Goal: Task Accomplishment & Management: Manage account settings

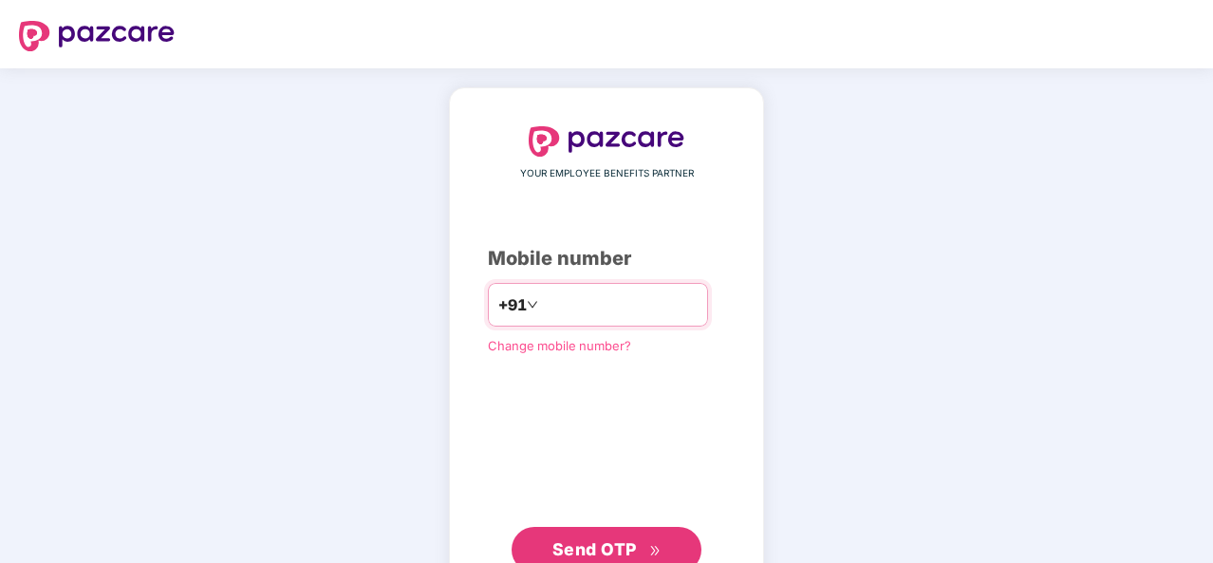
click at [607, 310] on input "number" at bounding box center [620, 304] width 156 height 30
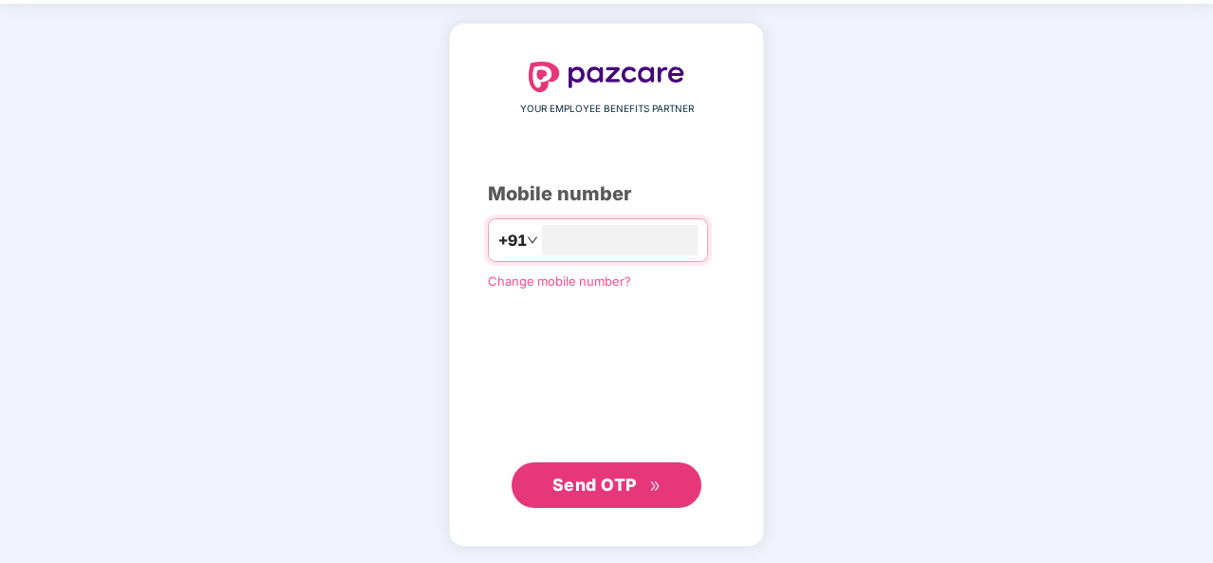
type input "**********"
click at [592, 487] on span "Send OTP" at bounding box center [594, 484] width 84 height 20
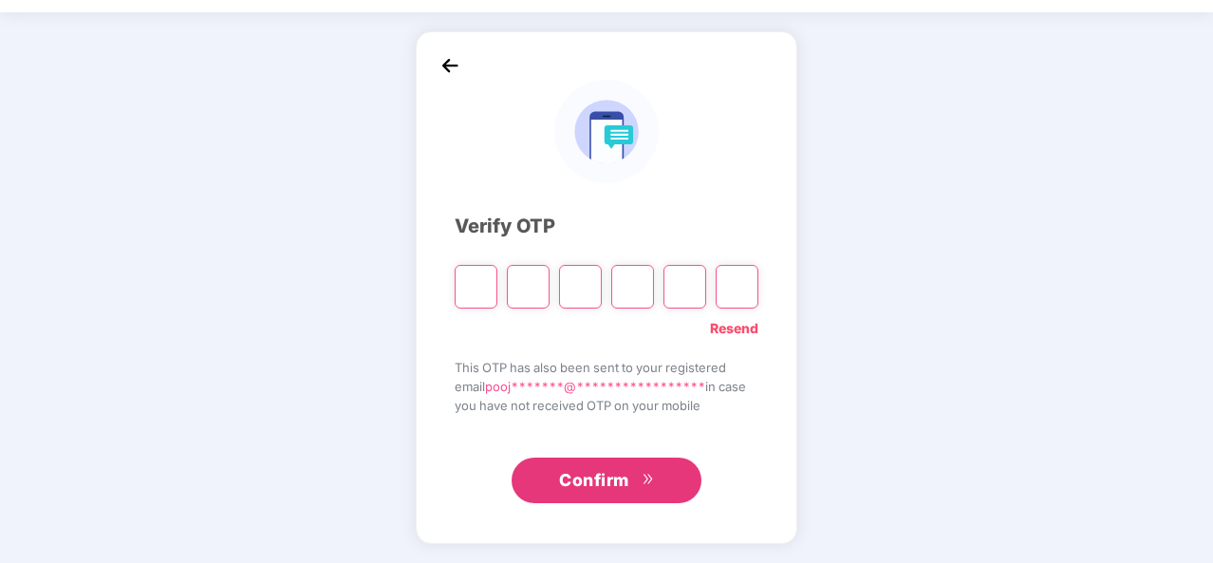
scroll to position [55, 0]
type input "*"
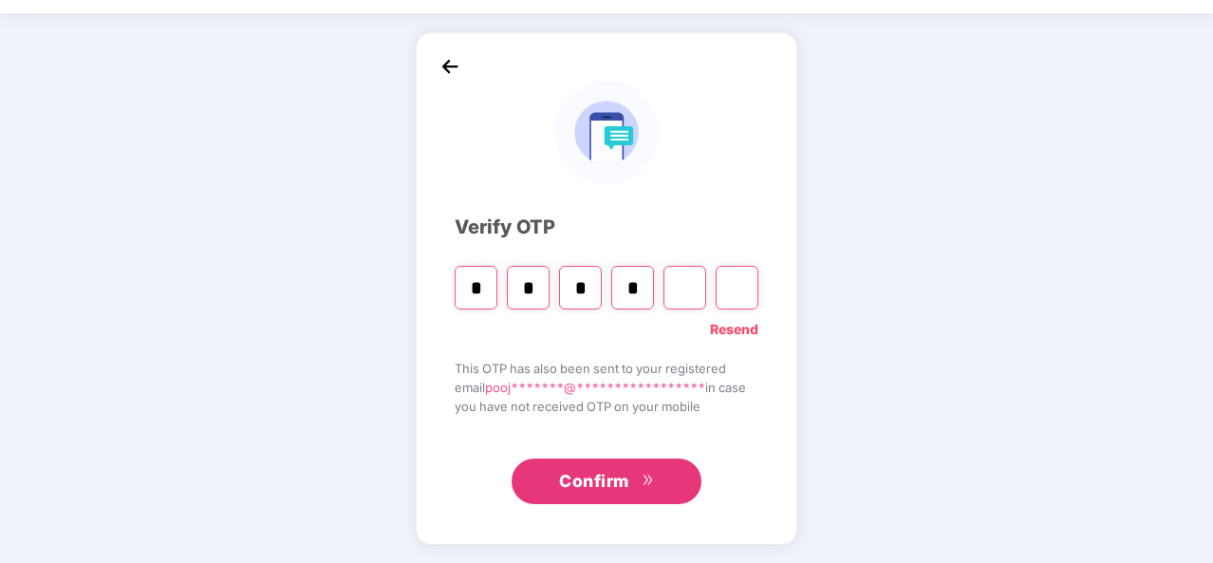
type input "*"
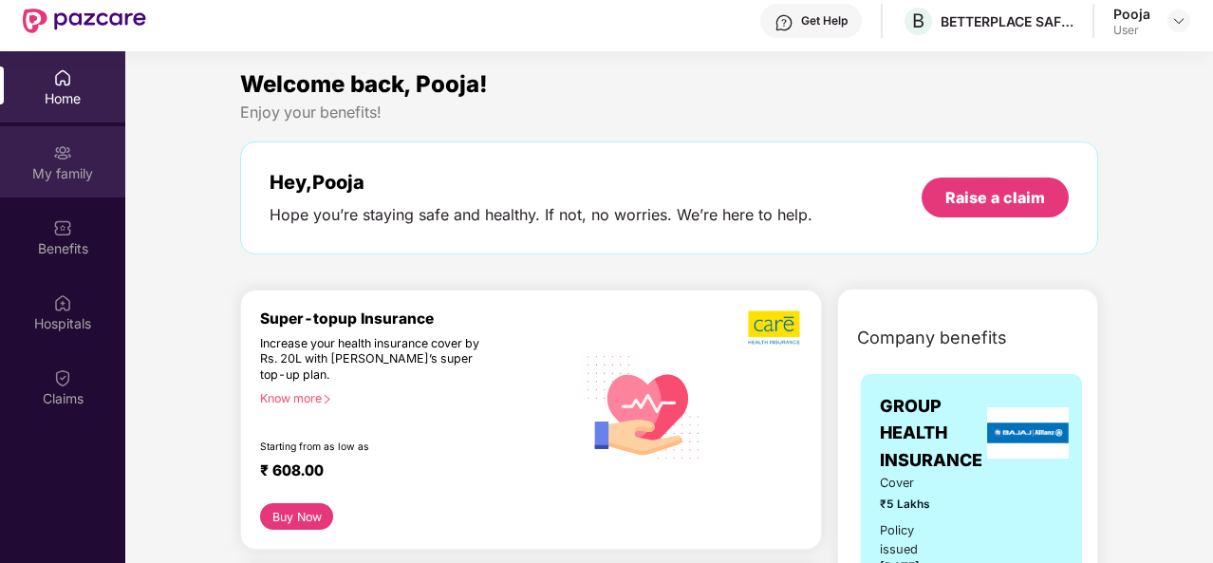
click at [49, 168] on div "My family" at bounding box center [62, 173] width 125 height 19
